Goal: Register for event/course

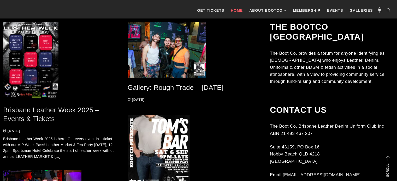
scroll to position [287, 0]
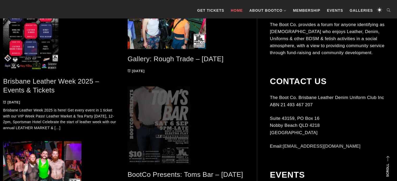
click at [167, 107] on span at bounding box center [186, 126] width 117 height 78
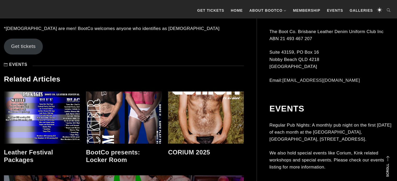
scroll to position [599, 0]
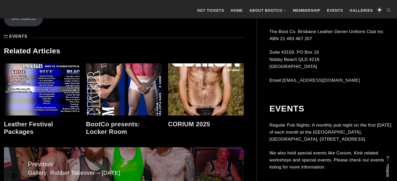
click at [126, 81] on link at bounding box center [124, 89] width 76 height 52
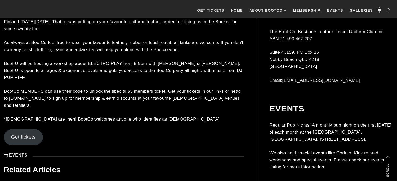
scroll to position [490, 0]
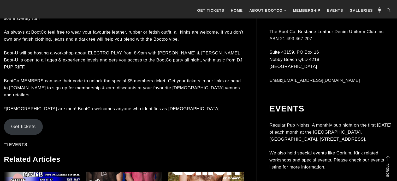
click at [30, 119] on link "Get tickets" at bounding box center [23, 127] width 39 height 16
